Goal: Navigation & Orientation: Understand site structure

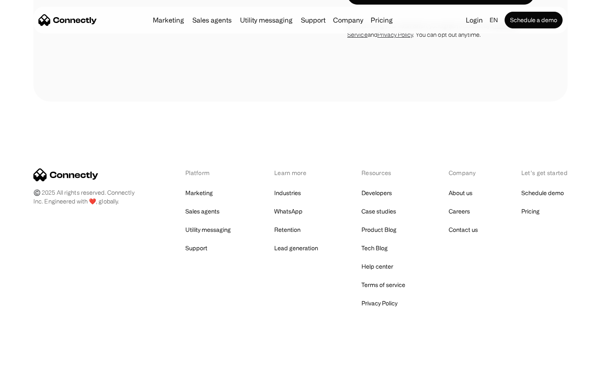
scroll to position [2971, 0]
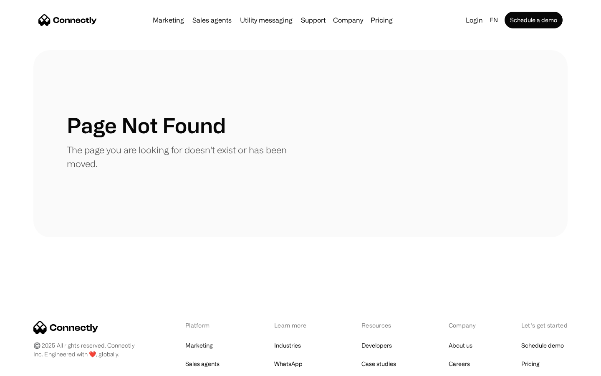
scroll to position [152, 0]
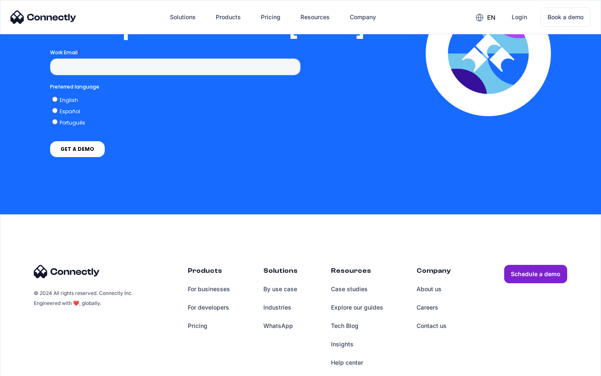
scroll to position [1699, 0]
